Goal: Task Accomplishment & Management: Use online tool/utility

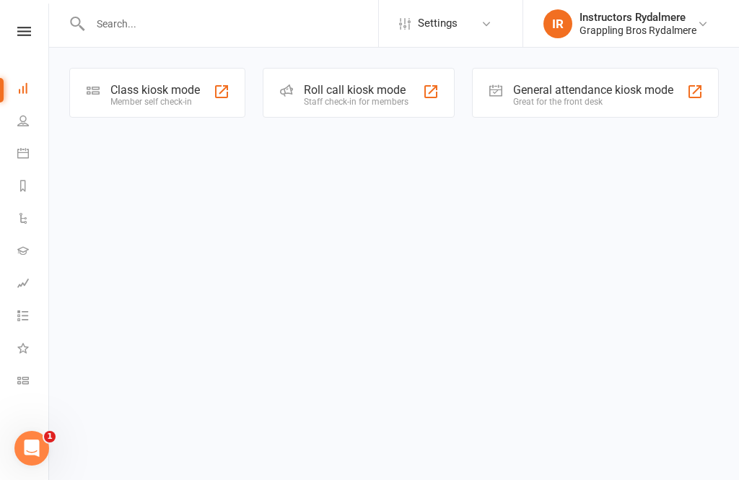
click at [94, 92] on icon at bounding box center [93, 90] width 13 height 13
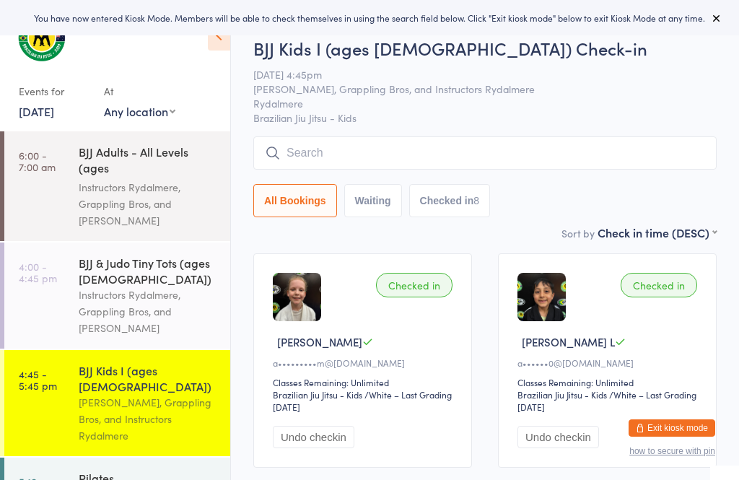
click at [169, 110] on select "Any location [GEOGRAPHIC_DATA] - [PERSON_NAME]" at bounding box center [139, 111] width 71 height 16
select select "0"
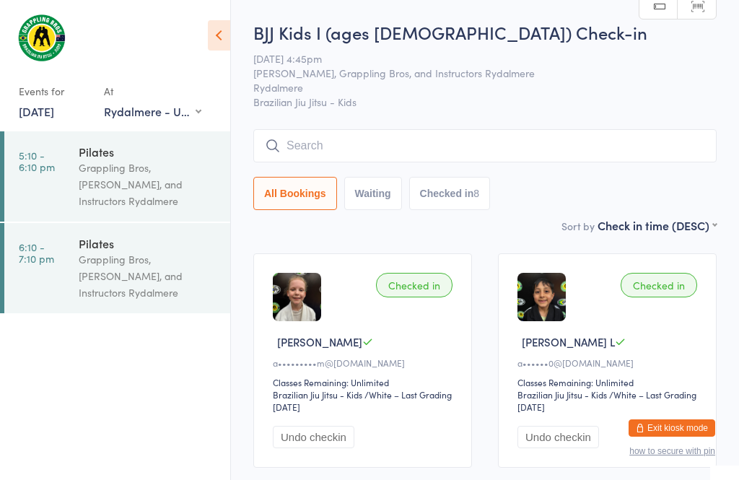
click at [511, 150] on input "search" at bounding box center [484, 145] width 463 height 33
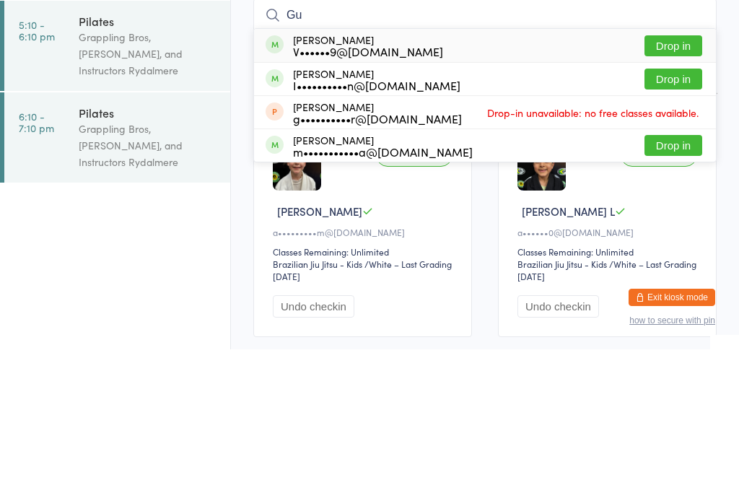
type input "G"
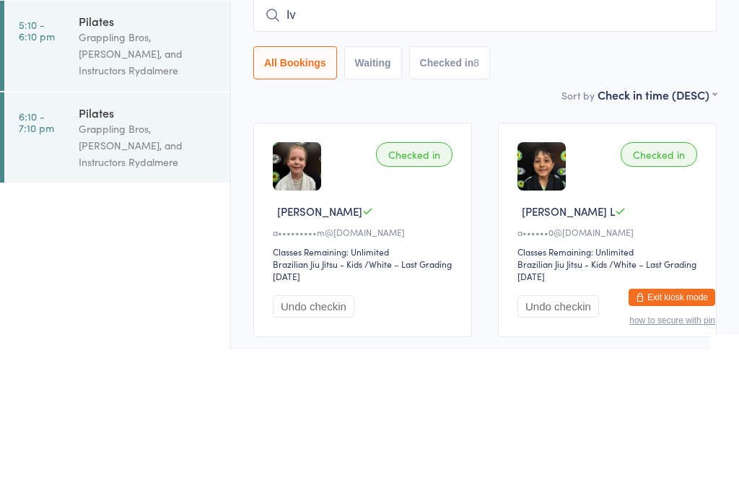
type input "I"
click at [607, 177] on div "All Bookings Waiting Checked in 8" at bounding box center [484, 193] width 463 height 33
